Goal: Obtain resource: Download file/media

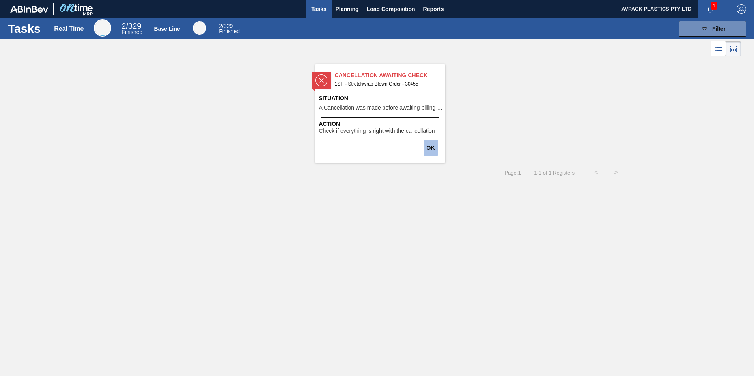
click at [428, 145] on button "OK" at bounding box center [431, 148] width 15 height 16
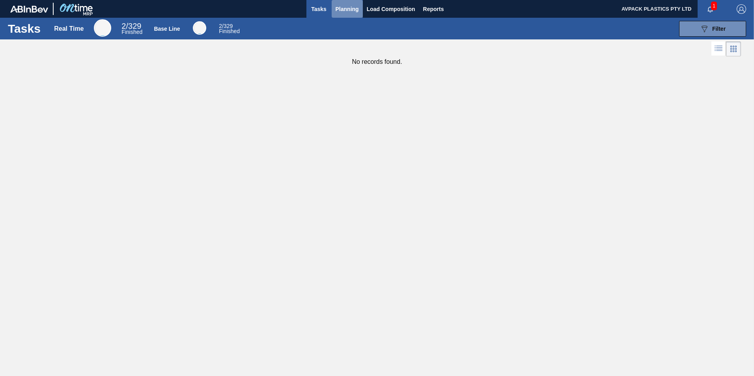
click at [341, 8] on span "Planning" at bounding box center [347, 8] width 23 height 9
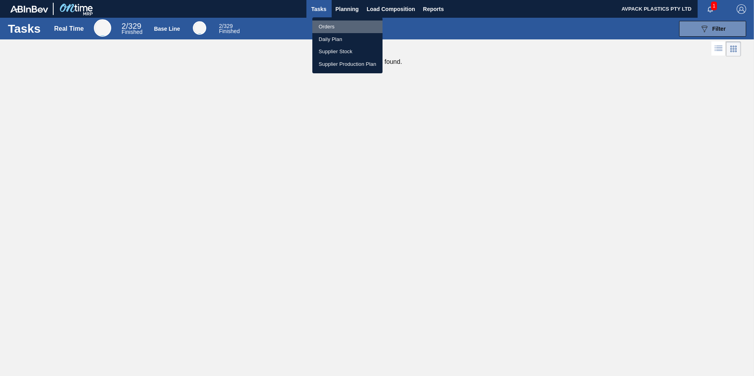
click at [339, 24] on li "Orders" at bounding box center [347, 27] width 70 height 13
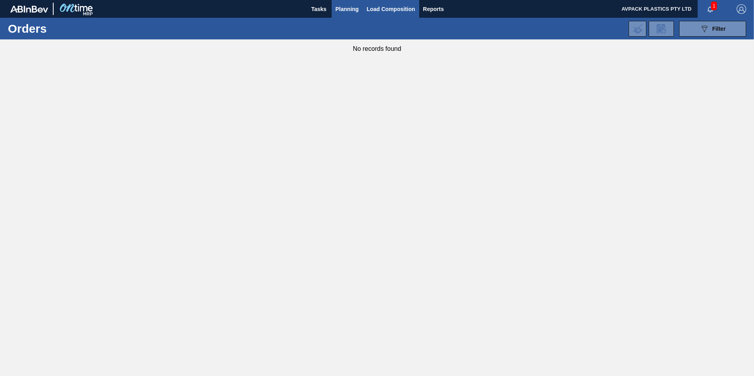
click at [383, 6] on span "Load Composition" at bounding box center [391, 8] width 49 height 9
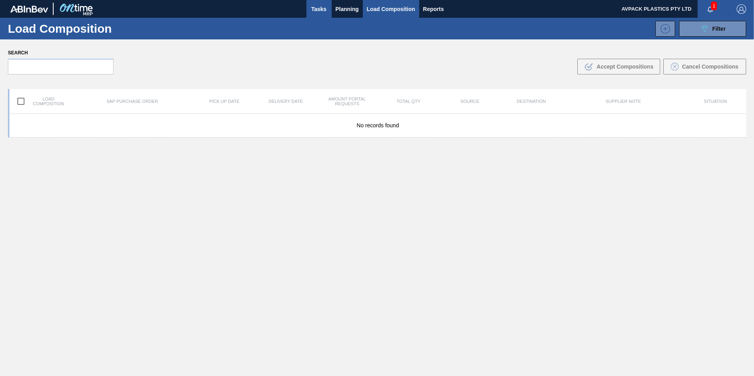
click at [329, 7] on button "Tasks" at bounding box center [318, 9] width 25 height 18
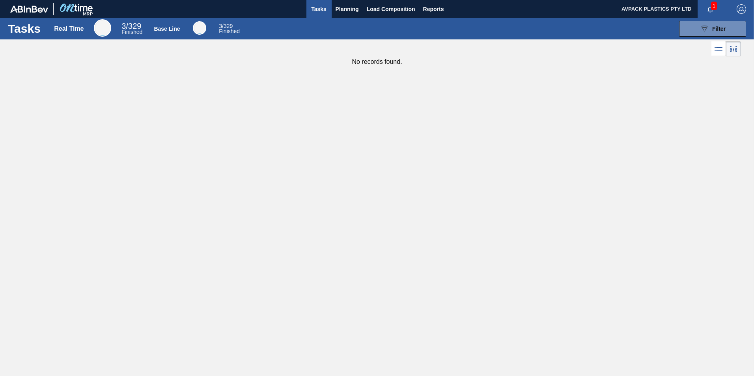
click at [106, 26] on div at bounding box center [102, 27] width 17 height 17
click at [138, 30] on span "Finished" at bounding box center [131, 32] width 21 height 6
click at [199, 25] on div at bounding box center [199, 27] width 13 height 13
click at [713, 10] on span "1" at bounding box center [714, 6] width 6 height 9
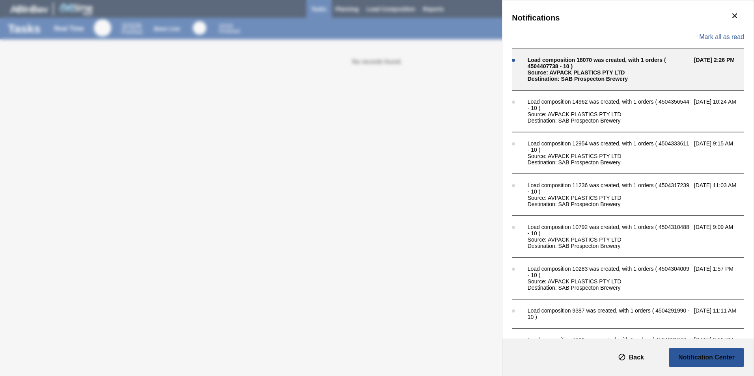
click at [565, 67] on div "Load composition 18070 was created, with 1 orders ( 4504407738 - 10 )" at bounding box center [609, 63] width 162 height 13
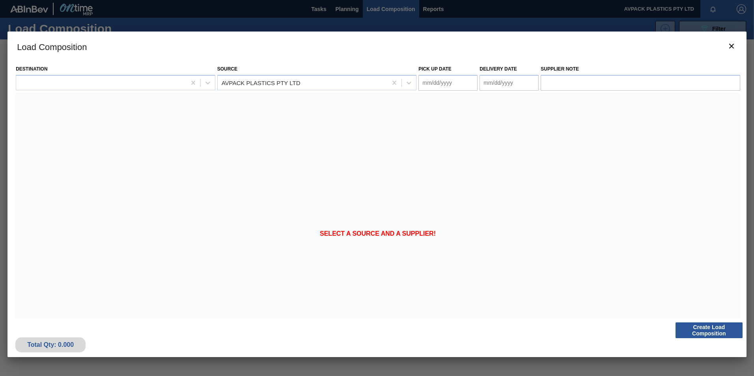
click at [373, 231] on span "Select a source and a supplier!" at bounding box center [378, 233] width 116 height 7
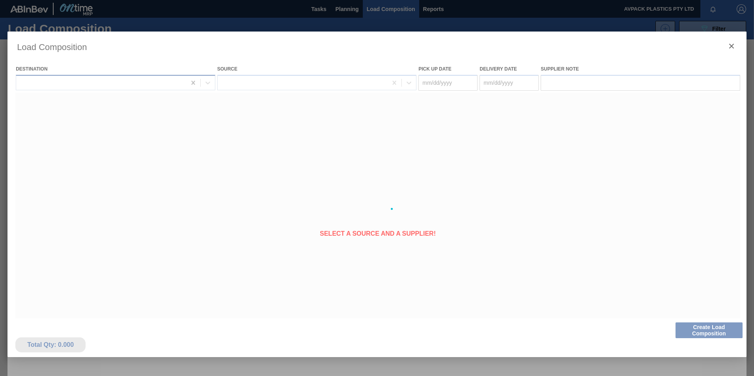
click at [198, 82] on div at bounding box center [193, 83] width 14 height 14
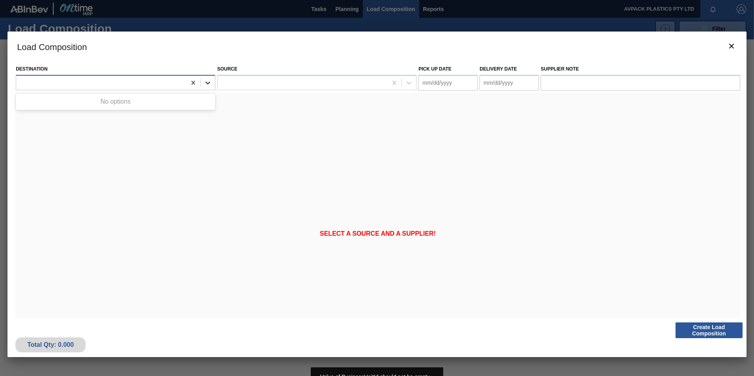
click at [207, 82] on icon at bounding box center [208, 83] width 8 height 8
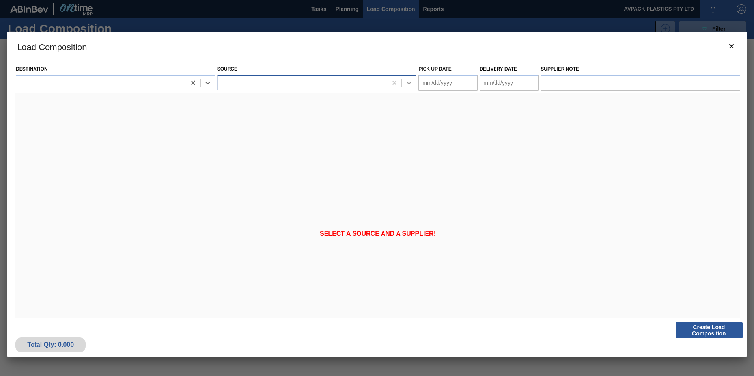
click at [403, 81] on div at bounding box center [409, 83] width 14 height 14
click at [407, 89] on div at bounding box center [409, 83] width 14 height 14
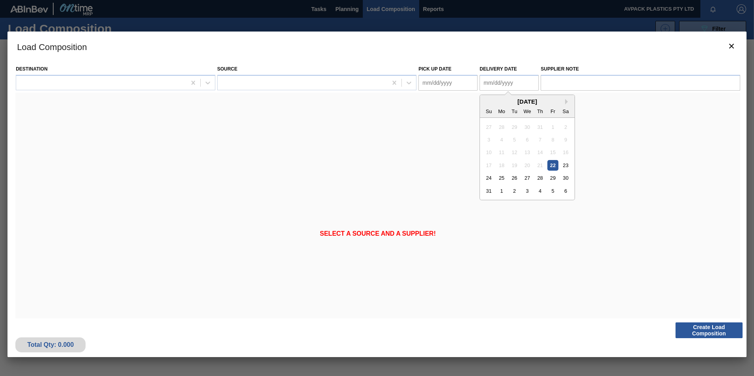
drag, startPoint x: 480, startPoint y: 85, endPoint x: 514, endPoint y: 73, distance: 35.8
click at [483, 82] on Date "Delivery Date" at bounding box center [509, 83] width 59 height 16
click at [601, 50] on h3 "Load Composition" at bounding box center [376, 47] width 739 height 30
click at [727, 46] on icon "botão de ícone" at bounding box center [731, 45] width 9 height 9
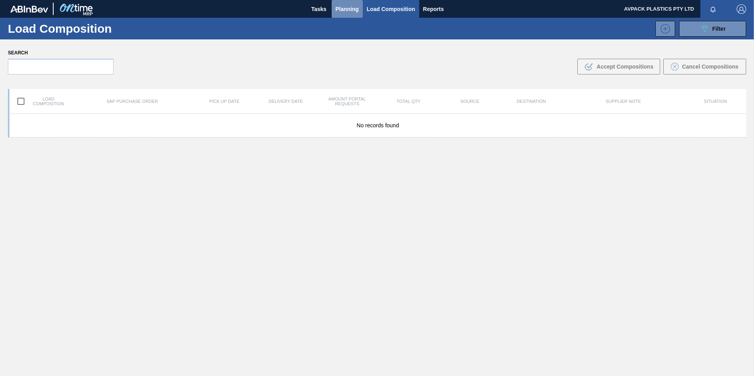
click at [342, 11] on span "Planning" at bounding box center [347, 8] width 23 height 9
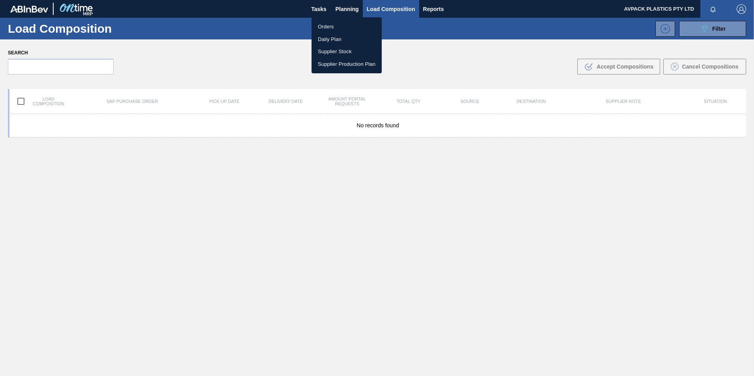
click at [333, 37] on li "Daily Plan" at bounding box center [347, 39] width 70 height 13
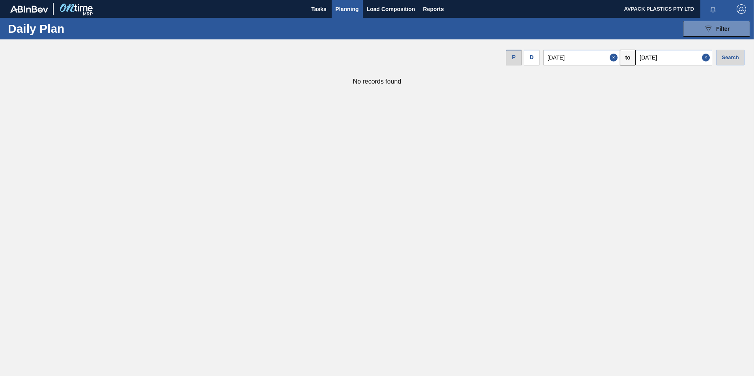
click at [346, 4] on span "Planning" at bounding box center [347, 8] width 23 height 9
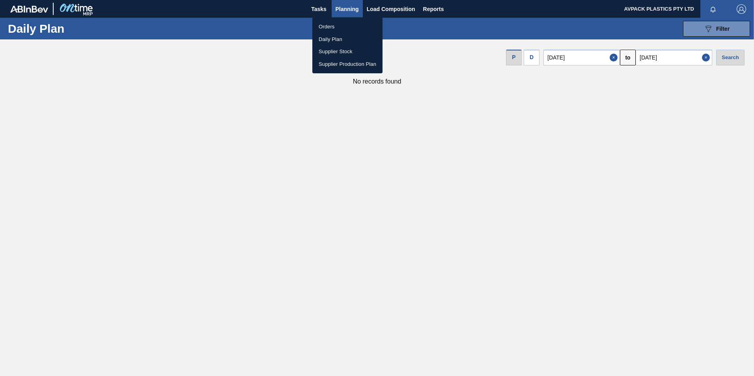
click at [341, 62] on li "Supplier Production Plan" at bounding box center [347, 64] width 70 height 13
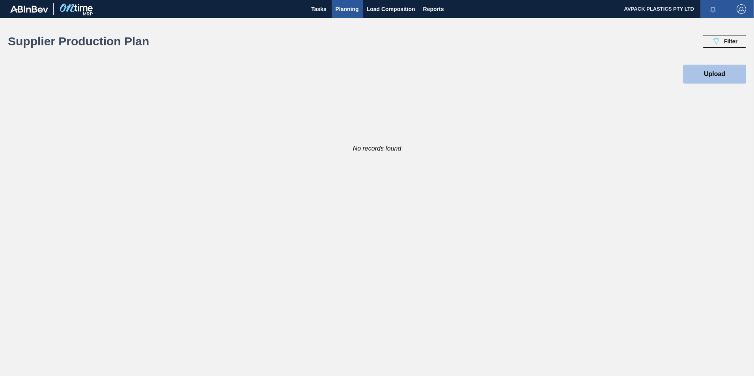
click at [703, 76] on button "Upload" at bounding box center [714, 74] width 63 height 19
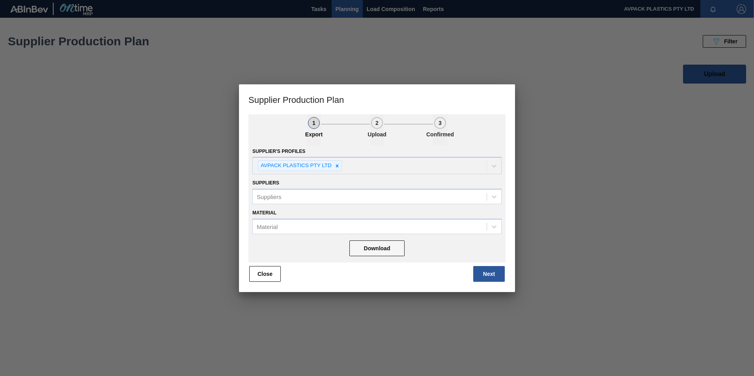
click at [275, 237] on div "Supplier's Profiles AVPACK PLASTICS PTY LTD Suppliers Suppliers Material Materi…" at bounding box center [376, 204] width 257 height 117
click at [285, 230] on div "Material" at bounding box center [370, 226] width 234 height 11
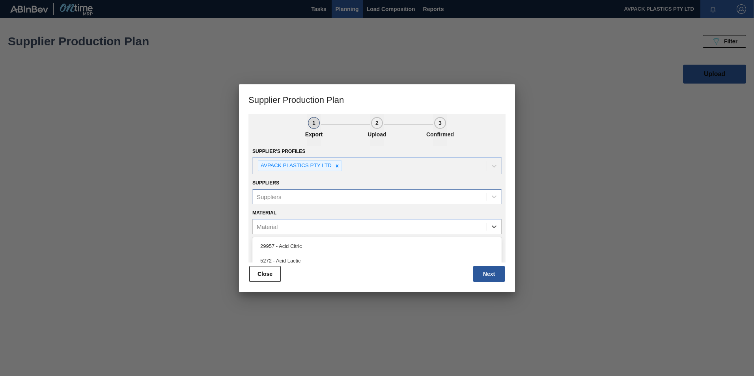
click at [353, 200] on div "Suppliers" at bounding box center [370, 196] width 234 height 11
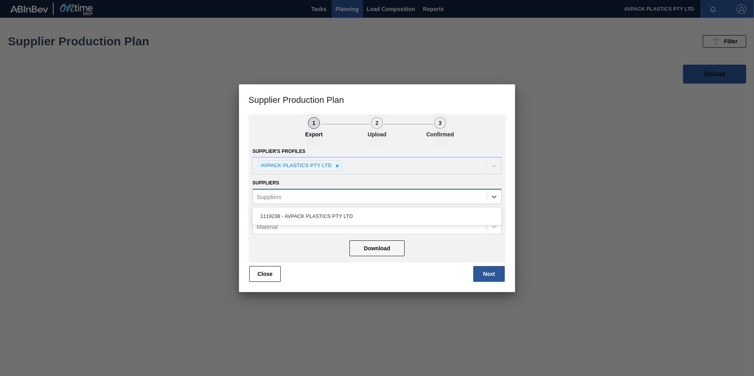
click at [315, 196] on div "Suppliers" at bounding box center [370, 196] width 234 height 11
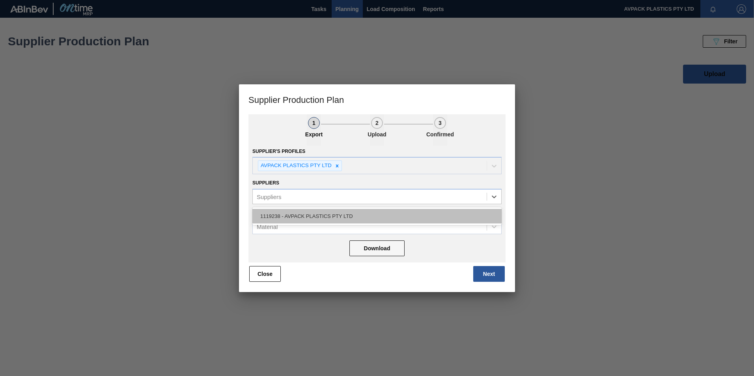
click at [311, 219] on div "1119238 - AVPACK PLASTICS PTY LTD" at bounding box center [376, 216] width 249 height 15
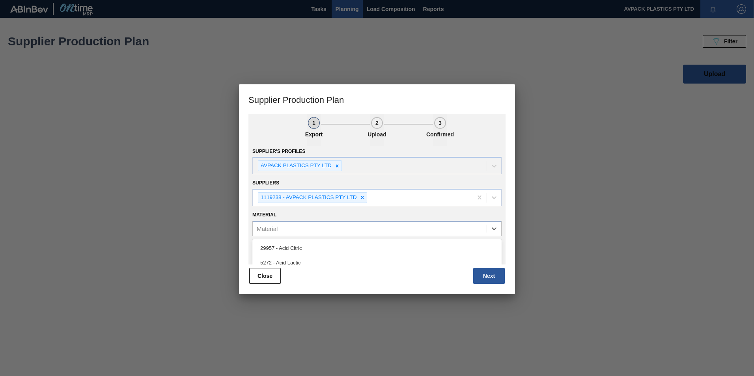
click at [325, 228] on div "Material" at bounding box center [370, 228] width 234 height 11
click at [337, 226] on div "Material" at bounding box center [370, 228] width 234 height 11
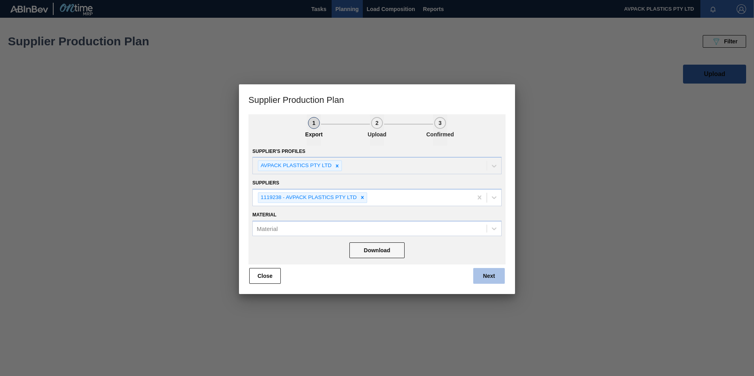
click at [485, 275] on button "Next" at bounding box center [489, 276] width 32 height 16
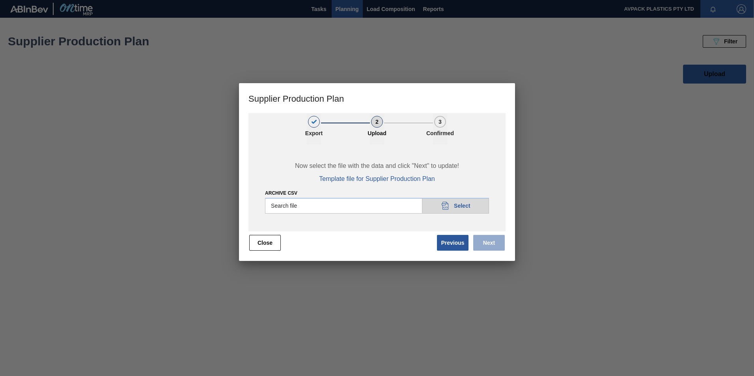
click at [411, 201] on input "Archive CSV" at bounding box center [377, 206] width 224 height 16
click at [313, 122] on div "1" at bounding box center [314, 122] width 12 height 12
click at [266, 239] on button "Close" at bounding box center [265, 243] width 32 height 16
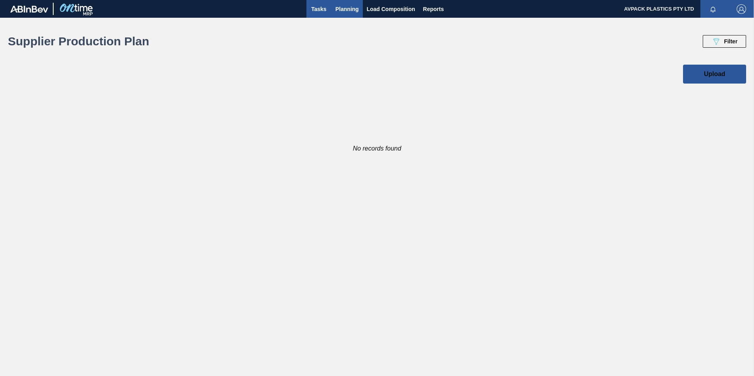
click at [320, 10] on span "Tasks" at bounding box center [318, 8] width 17 height 9
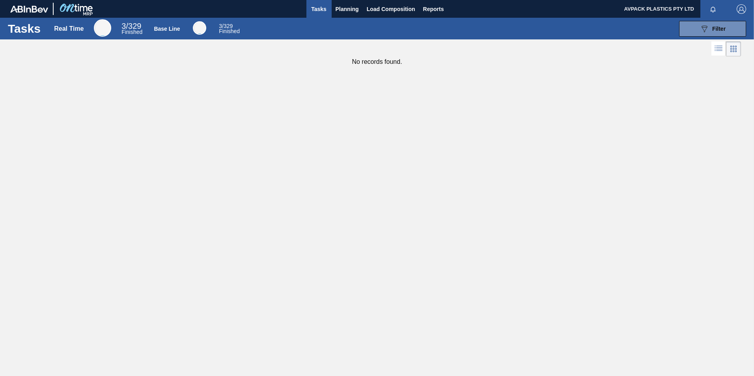
click at [134, 29] on span "Finished" at bounding box center [131, 32] width 21 height 6
click at [336, 8] on span "Planning" at bounding box center [347, 8] width 23 height 9
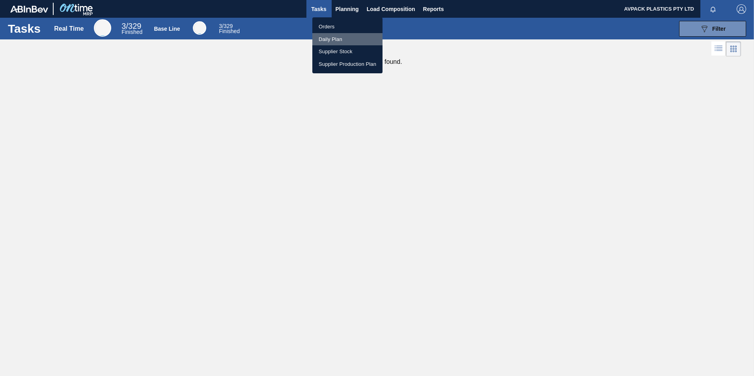
click at [330, 37] on li "Daily Plan" at bounding box center [347, 39] width 70 height 13
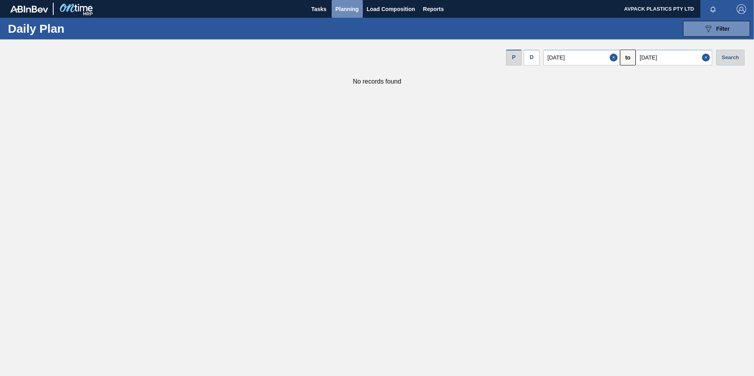
click at [342, 11] on span "Planning" at bounding box center [347, 8] width 23 height 9
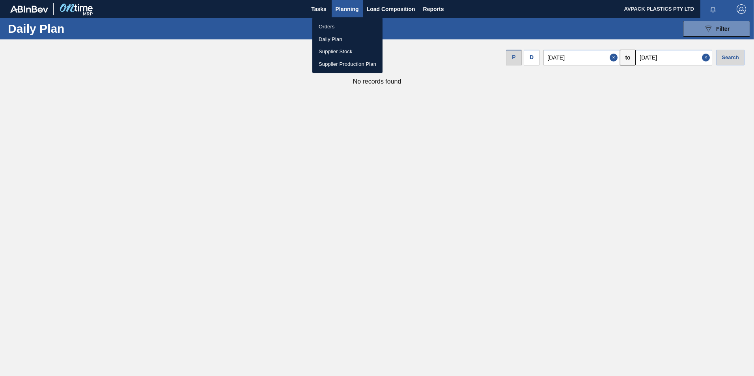
click at [326, 11] on div at bounding box center [377, 188] width 754 height 376
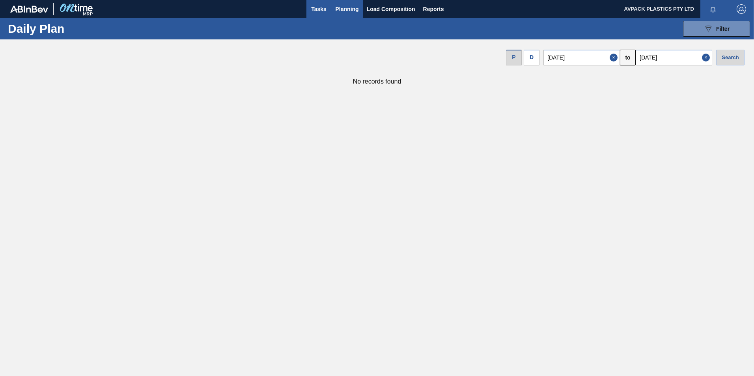
click at [326, 11] on span "Tasks" at bounding box center [318, 8] width 17 height 9
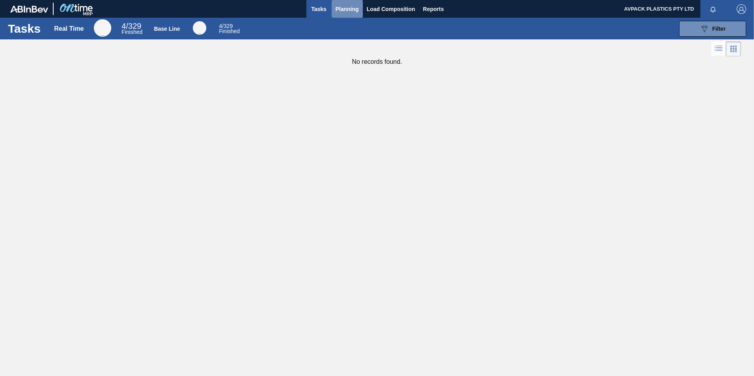
click at [343, 8] on span "Planning" at bounding box center [347, 8] width 23 height 9
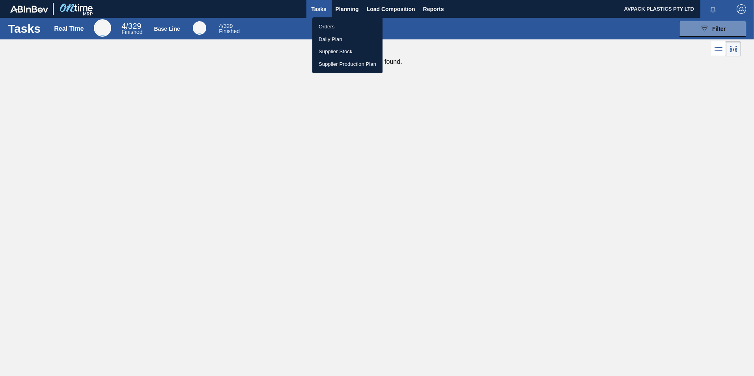
click at [324, 23] on li "Orders" at bounding box center [347, 27] width 70 height 13
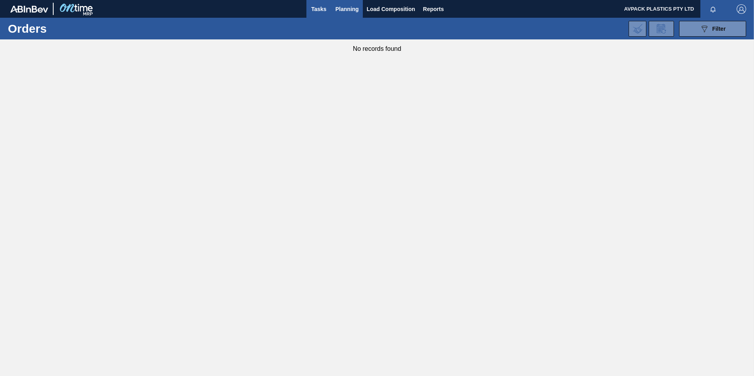
click at [317, 9] on span "Tasks" at bounding box center [318, 8] width 17 height 9
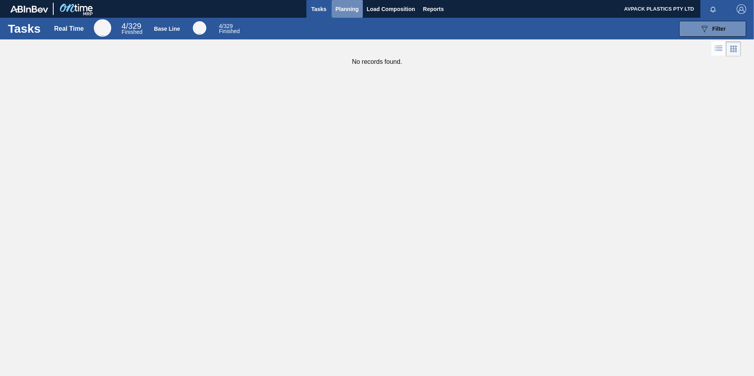
click at [355, 6] on span "Planning" at bounding box center [347, 8] width 23 height 9
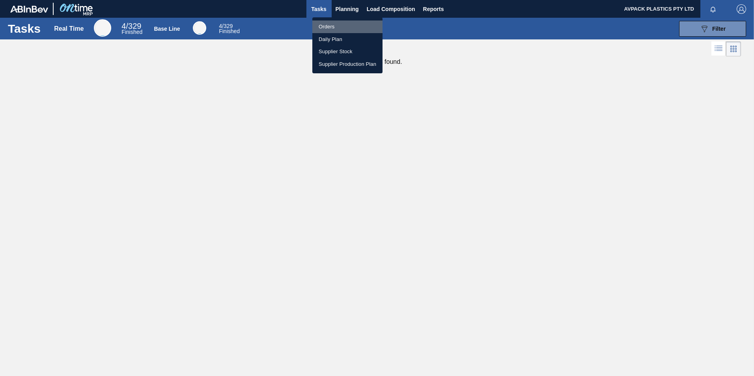
click at [336, 24] on li "Orders" at bounding box center [347, 27] width 70 height 13
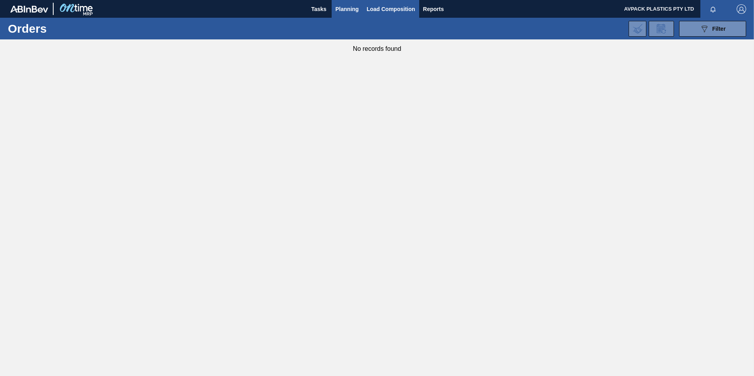
click at [380, 9] on span "Load Composition" at bounding box center [391, 8] width 49 height 9
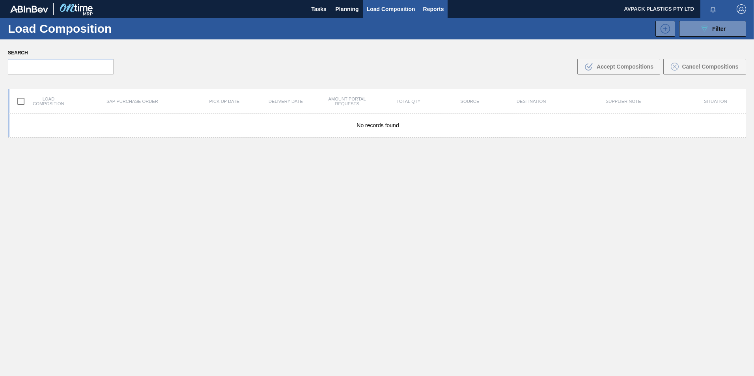
click at [419, 12] on button "Reports" at bounding box center [433, 9] width 29 height 18
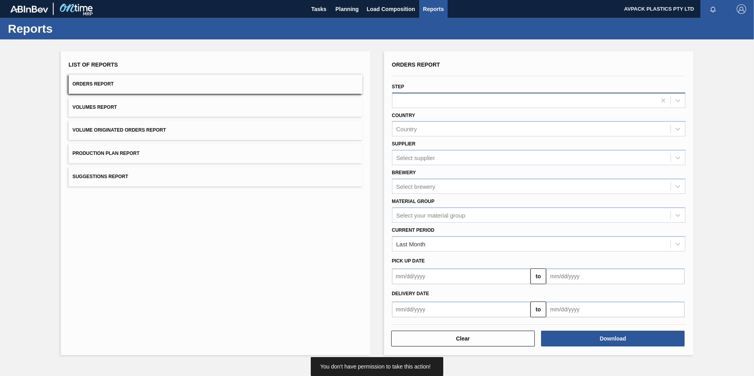
click at [448, 99] on div at bounding box center [524, 100] width 264 height 11
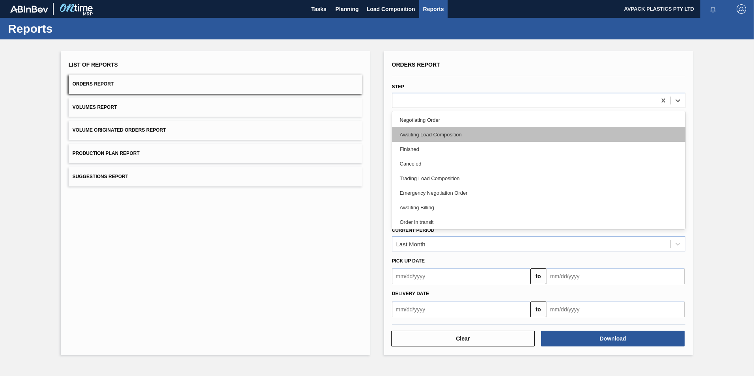
click at [442, 129] on div "Awaiting Load Composition" at bounding box center [539, 134] width 294 height 15
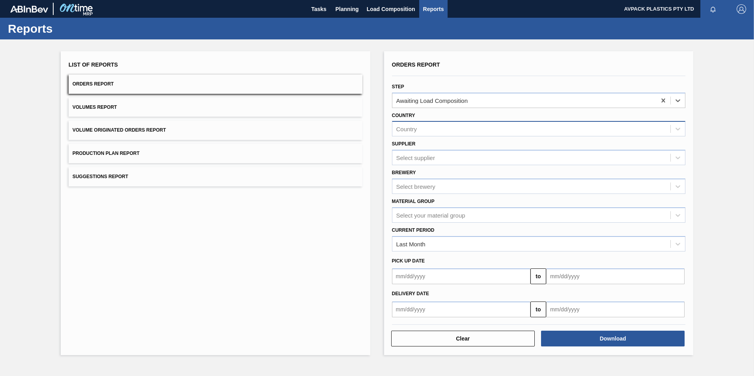
click at [463, 123] on div "Country" at bounding box center [531, 128] width 278 height 11
click at [457, 154] on div "ZA - [GEOGRAPHIC_DATA]" at bounding box center [539, 148] width 294 height 15
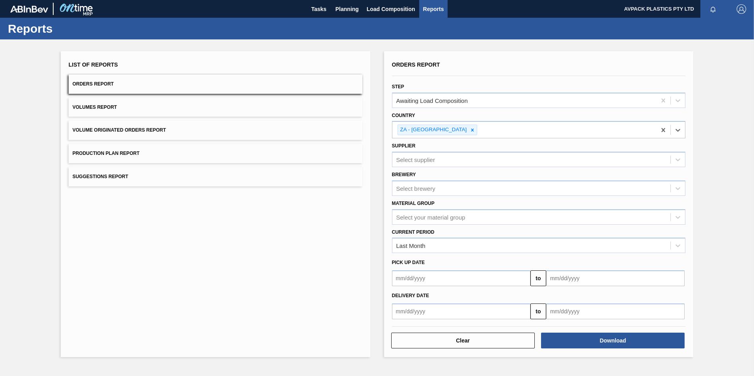
drag, startPoint x: 455, startPoint y: 168, endPoint x: 453, endPoint y: 175, distance: 7.0
click at [454, 169] on div "Brewery Select brewery" at bounding box center [539, 181] width 300 height 29
click at [447, 189] on div "Select brewery" at bounding box center [531, 188] width 278 height 11
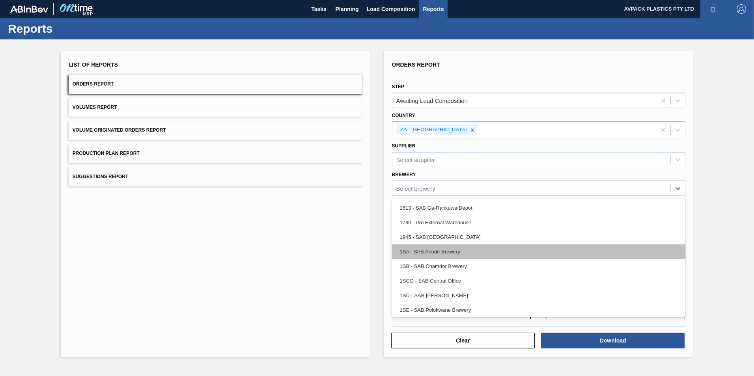
click at [466, 256] on div "1SA - SAB Alrode Brewery" at bounding box center [539, 252] width 294 height 15
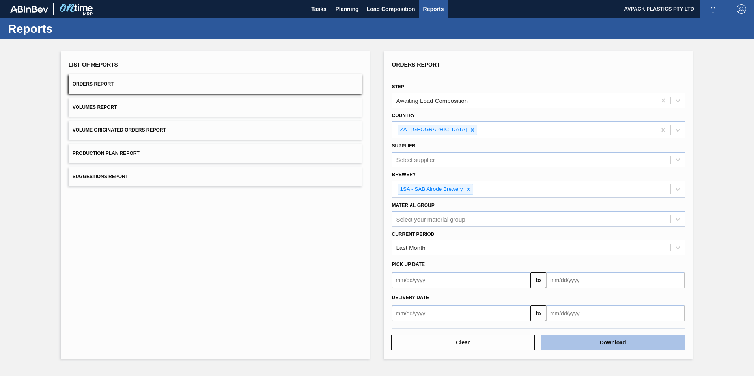
click at [582, 342] on button "Download" at bounding box center [613, 343] width 144 height 16
drag, startPoint x: 703, startPoint y: 95, endPoint x: 702, endPoint y: 91, distance: 4.5
click at [703, 92] on div "List of Reports Orders Report Volumes Report Volume Originated Orders Report Pr…" at bounding box center [377, 204] width 754 height 330
click at [225, 140] on div "List of Reports Orders Report Volumes Report Volume Originated Orders Report Pr…" at bounding box center [216, 122] width 294 height 127
click at [224, 131] on button "Volume Originated Orders Report" at bounding box center [216, 130] width 294 height 19
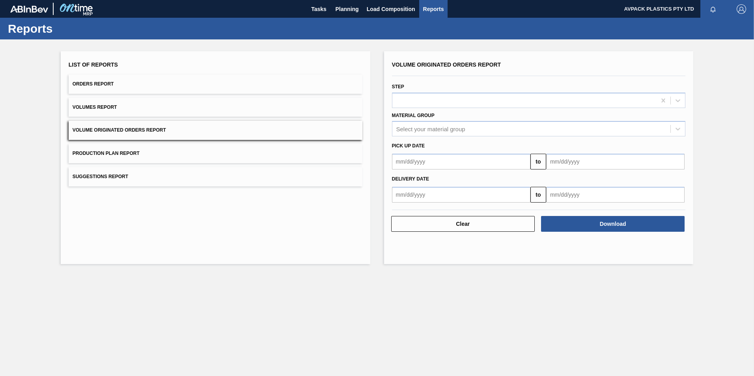
click at [223, 127] on button "Volume Originated Orders Report" at bounding box center [216, 130] width 294 height 19
click at [197, 86] on button "Orders Report" at bounding box center [216, 84] width 294 height 19
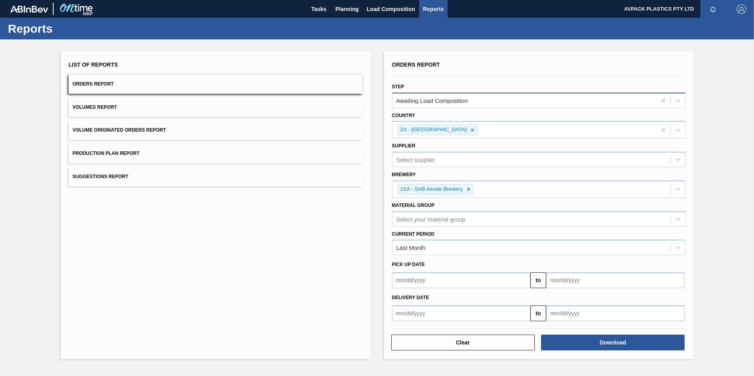
click at [422, 99] on div "Awaiting Load Composition" at bounding box center [432, 100] width 72 height 7
drag, startPoint x: 287, startPoint y: 222, endPoint x: 294, endPoint y: 217, distance: 9.1
click at [289, 220] on div "List of Reports Orders Report Volumes Report Volume Originated Orders Report Pr…" at bounding box center [216, 205] width 310 height 308
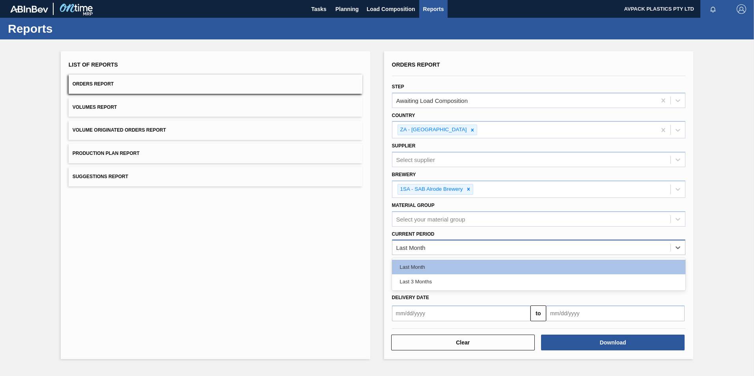
click at [405, 245] on div "Last Month" at bounding box center [410, 248] width 29 height 7
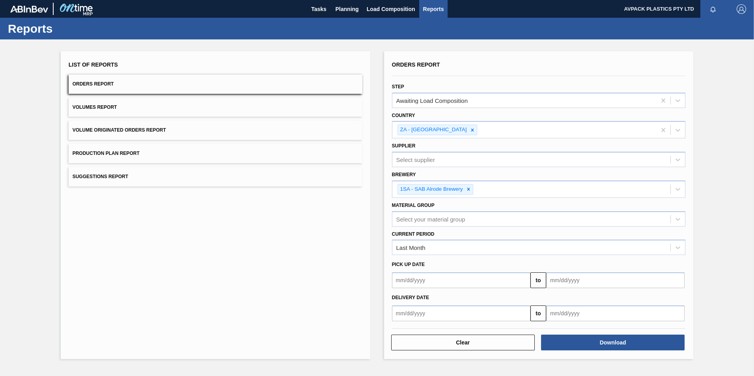
drag, startPoint x: 243, startPoint y: 185, endPoint x: 233, endPoint y: 133, distance: 52.8
click at [242, 184] on button "Suggestions Report" at bounding box center [216, 176] width 294 height 19
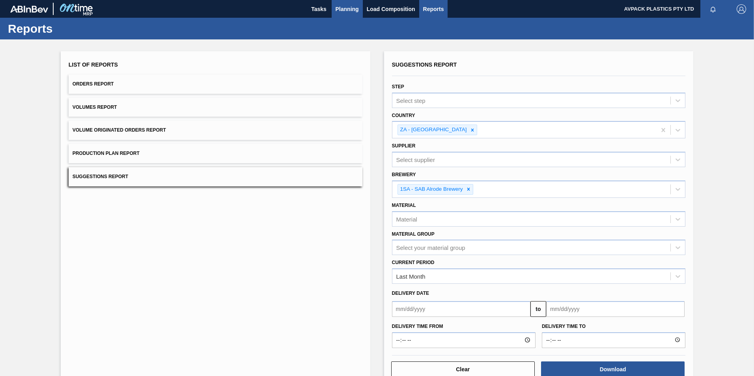
click at [352, 9] on span "Planning" at bounding box center [347, 8] width 23 height 9
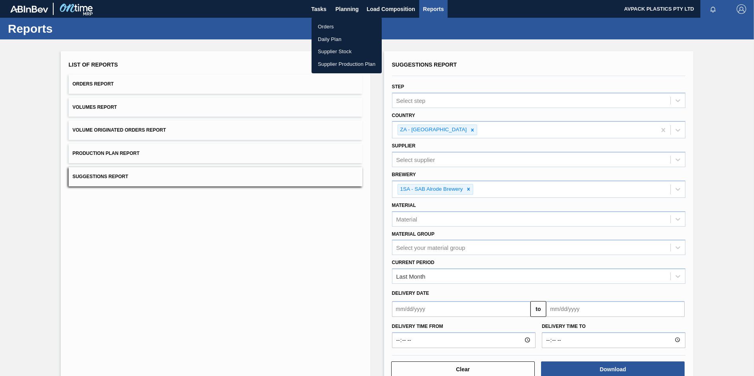
click at [320, 8] on div at bounding box center [377, 188] width 754 height 376
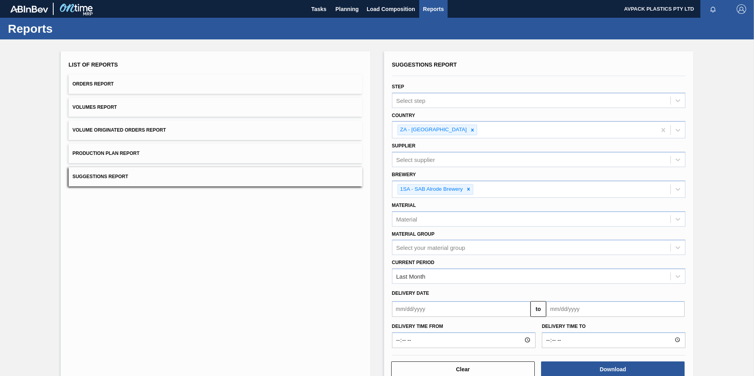
click at [320, 8] on div "Orders Daily Plan Supplier Stock Supplier Production Plan" at bounding box center [377, 188] width 754 height 376
click at [320, 8] on span "Tasks" at bounding box center [318, 8] width 17 height 9
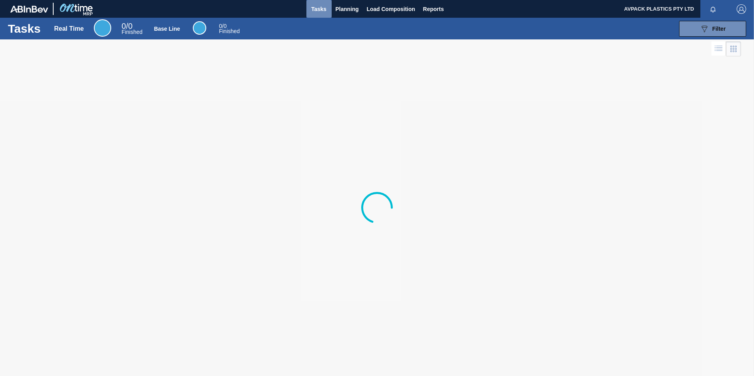
click at [320, 8] on span "Tasks" at bounding box center [318, 8] width 17 height 9
click at [227, 29] on span "Finished" at bounding box center [229, 31] width 21 height 6
click at [171, 34] on div "Base Line 5 / 329 Finished" at bounding box center [197, 28] width 99 height 15
click at [164, 31] on div "Base Line" at bounding box center [167, 29] width 26 height 6
